Goal: Download file/media

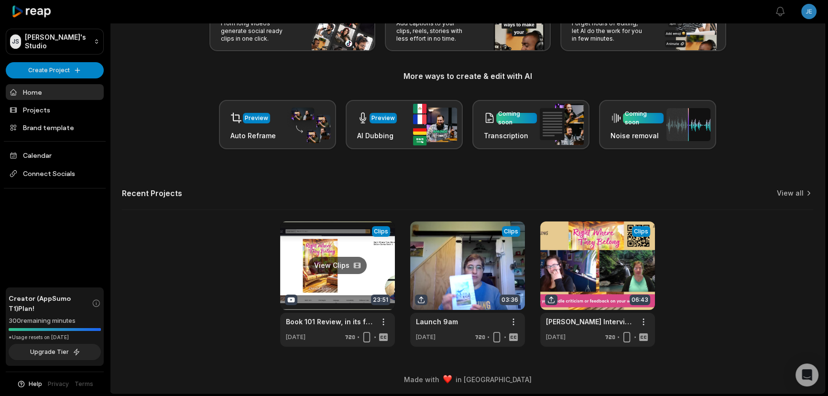
click at [344, 267] on link at bounding box center [337, 283] width 115 height 125
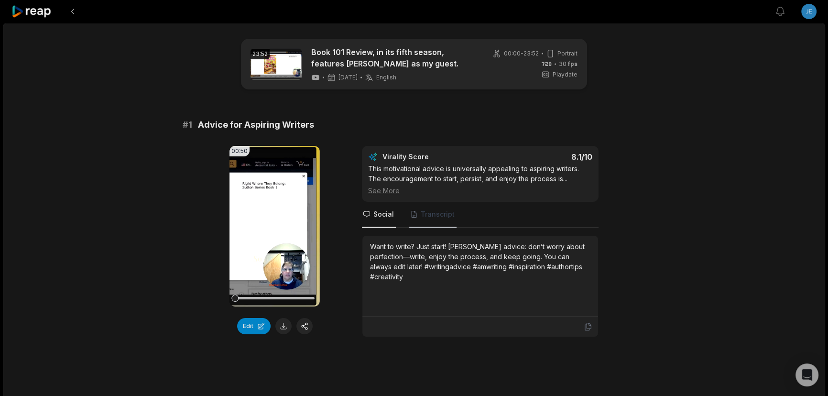
click at [414, 214] on icon "Tabs" at bounding box center [414, 214] width 8 height 8
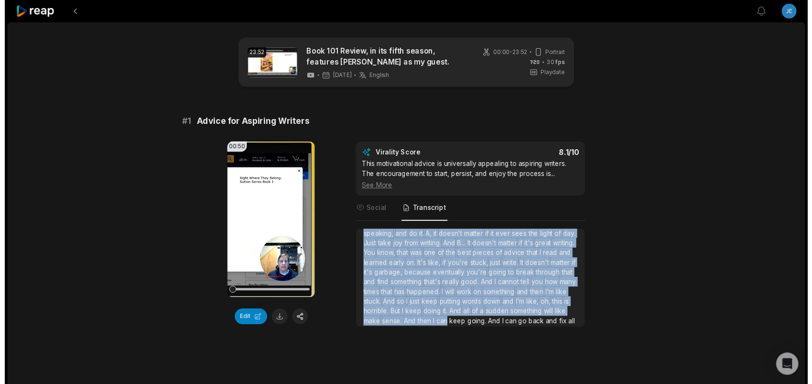
scroll to position [35, 0]
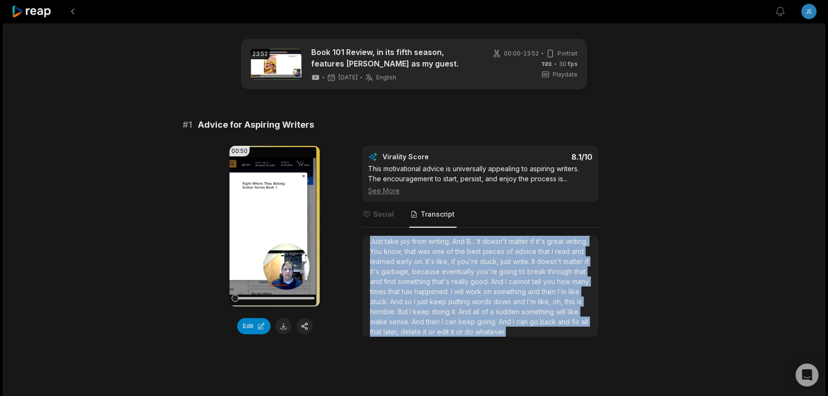
drag, startPoint x: 369, startPoint y: 245, endPoint x: 549, endPoint y: 330, distance: 198.6
click at [549, 330] on div "So if you are interested in writing, just pick up a pencil, figuratively speaki…" at bounding box center [480, 286] width 236 height 101
copy div "So if you are interested in writing, just pick up a pencil, figuratively speaki…"
click at [278, 329] on button at bounding box center [283, 326] width 16 height 16
